Goal: Navigation & Orientation: Find specific page/section

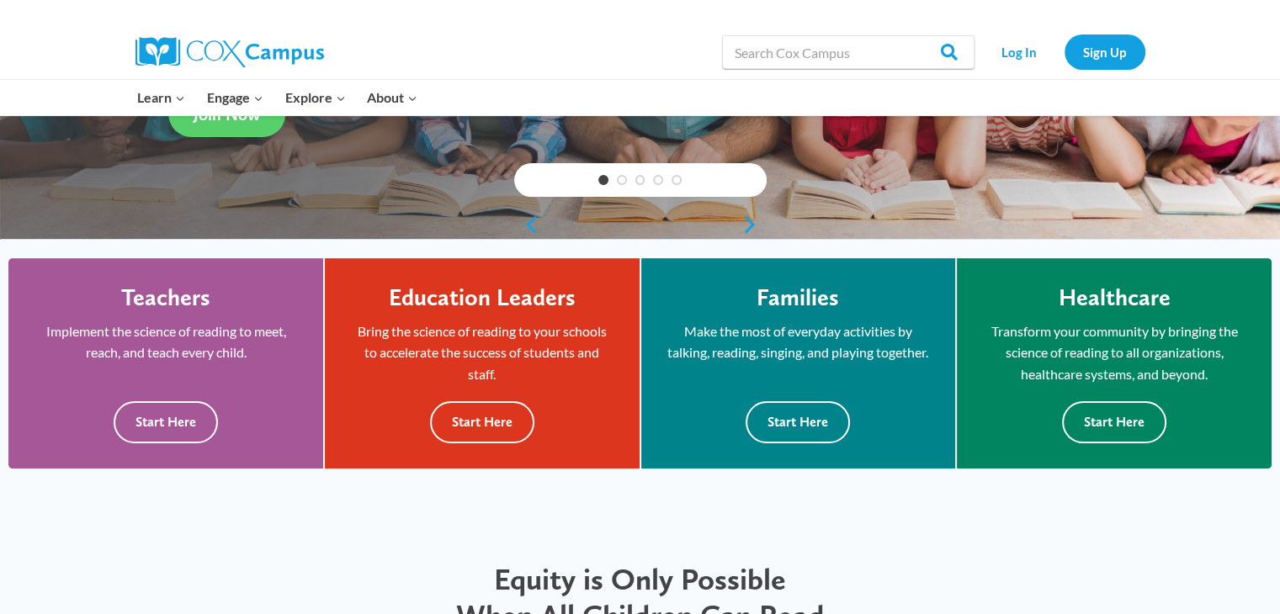
scroll to position [346, 0]
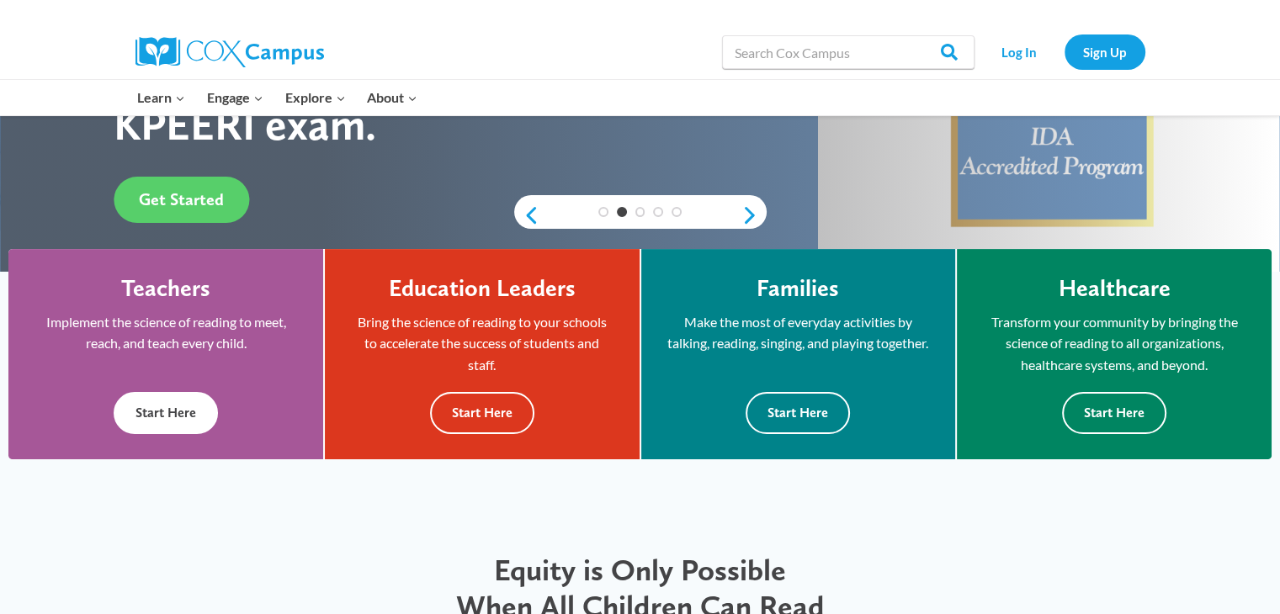
click at [174, 419] on button "Start Here" at bounding box center [166, 412] width 104 height 41
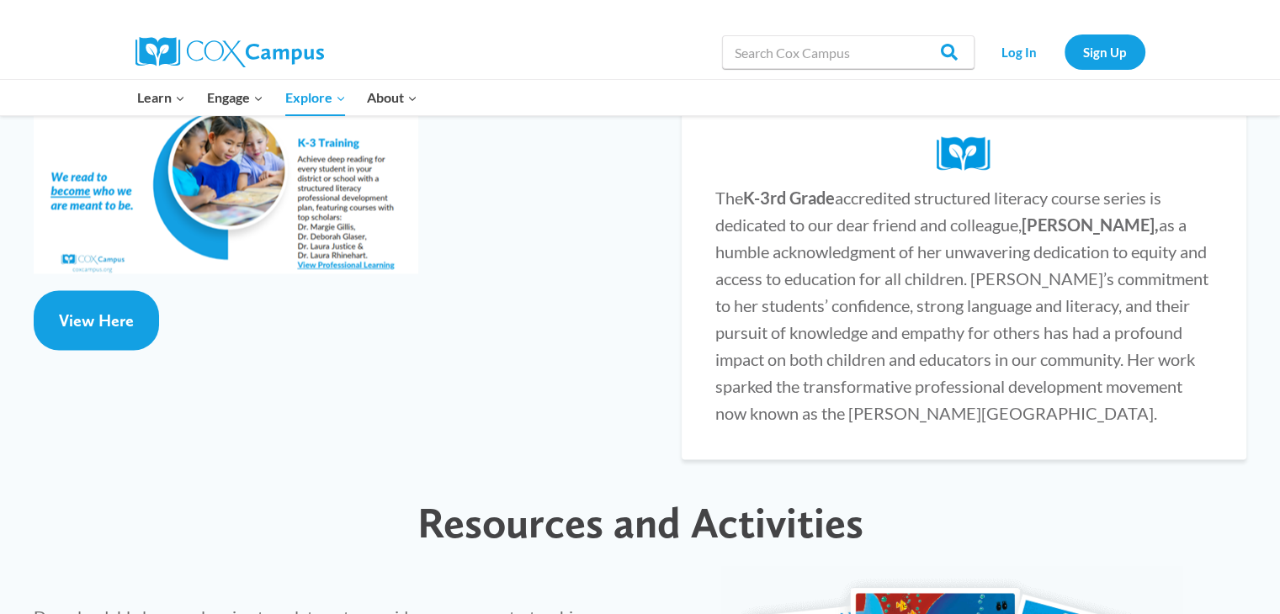
scroll to position [3716, 0]
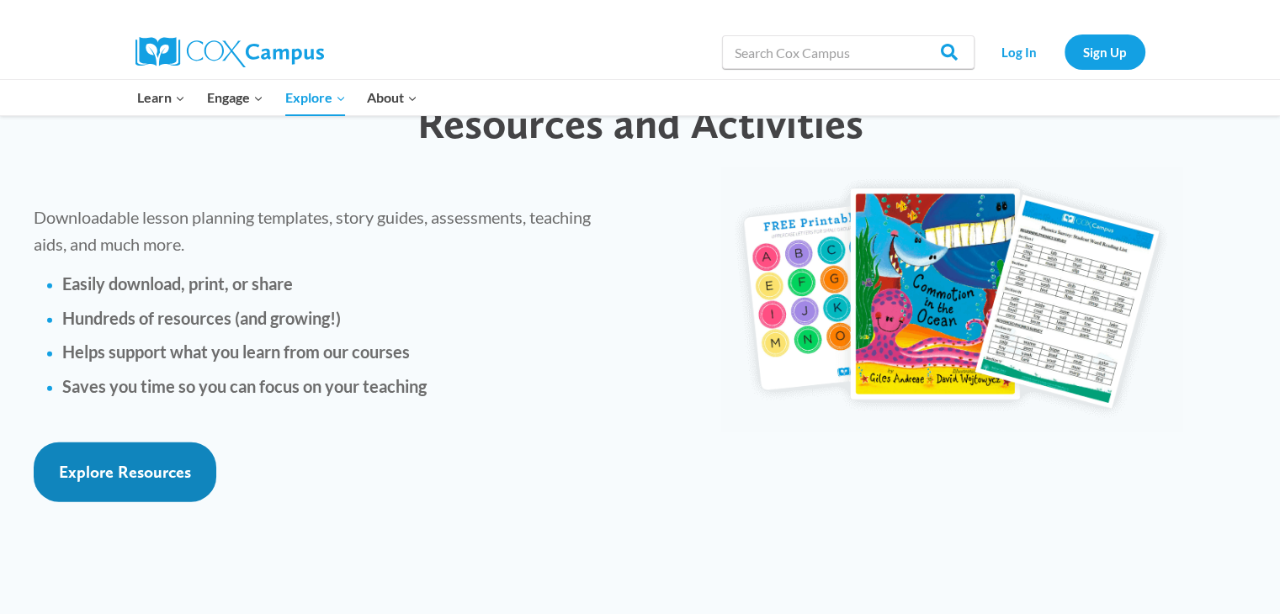
click at [116, 443] on link "Explore Resources" at bounding box center [125, 473] width 183 height 60
